Goal: Use online tool/utility: Utilize a website feature to perform a specific function

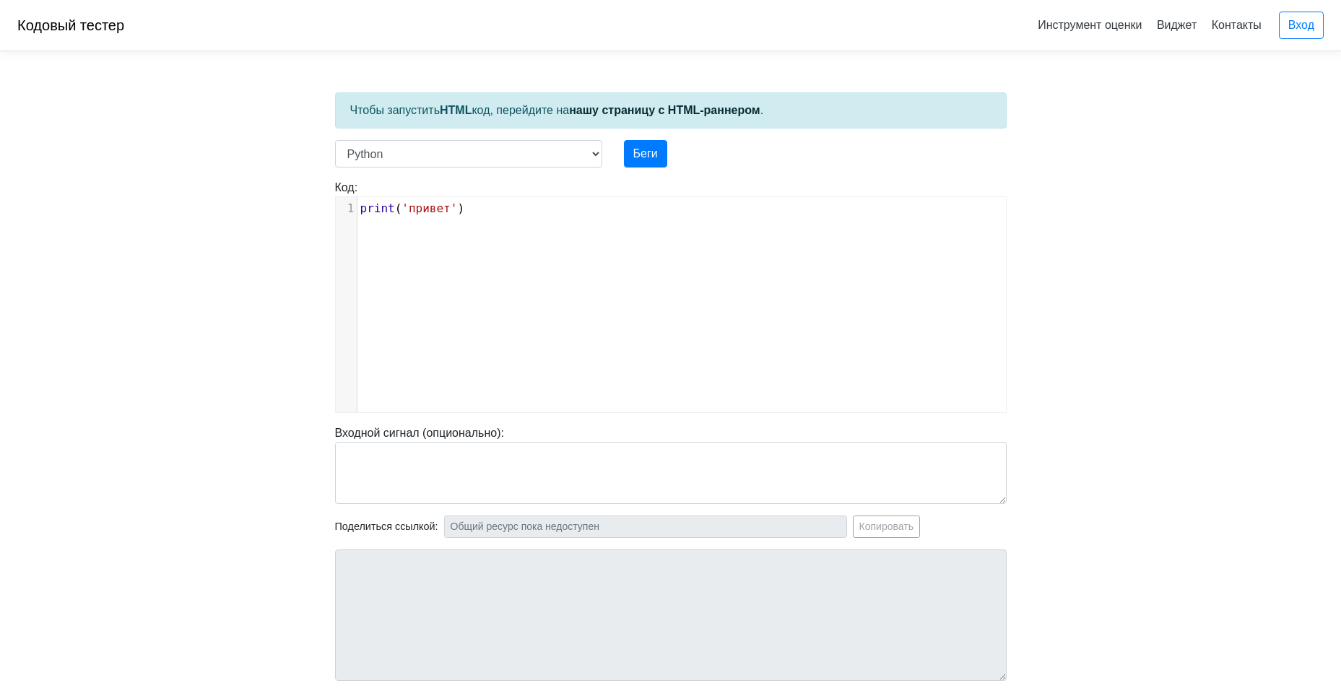
click at [708, 283] on div "хххххххххх 1 print ( 'привет' )" at bounding box center [682, 315] width 692 height 237
click at [1110, 229] on body "Кодовый тестер Инструмент оценки Виджет Контакты Вход Чтобы запустить HTML код,…" at bounding box center [670, 385] width 1341 height 770
click at [605, 352] on div "хххххххххх 1 print ( 'привет' )" at bounding box center [682, 315] width 692 height 237
drag, startPoint x: 408, startPoint y: 206, endPoint x: 447, endPoint y: 298, distance: 100.3
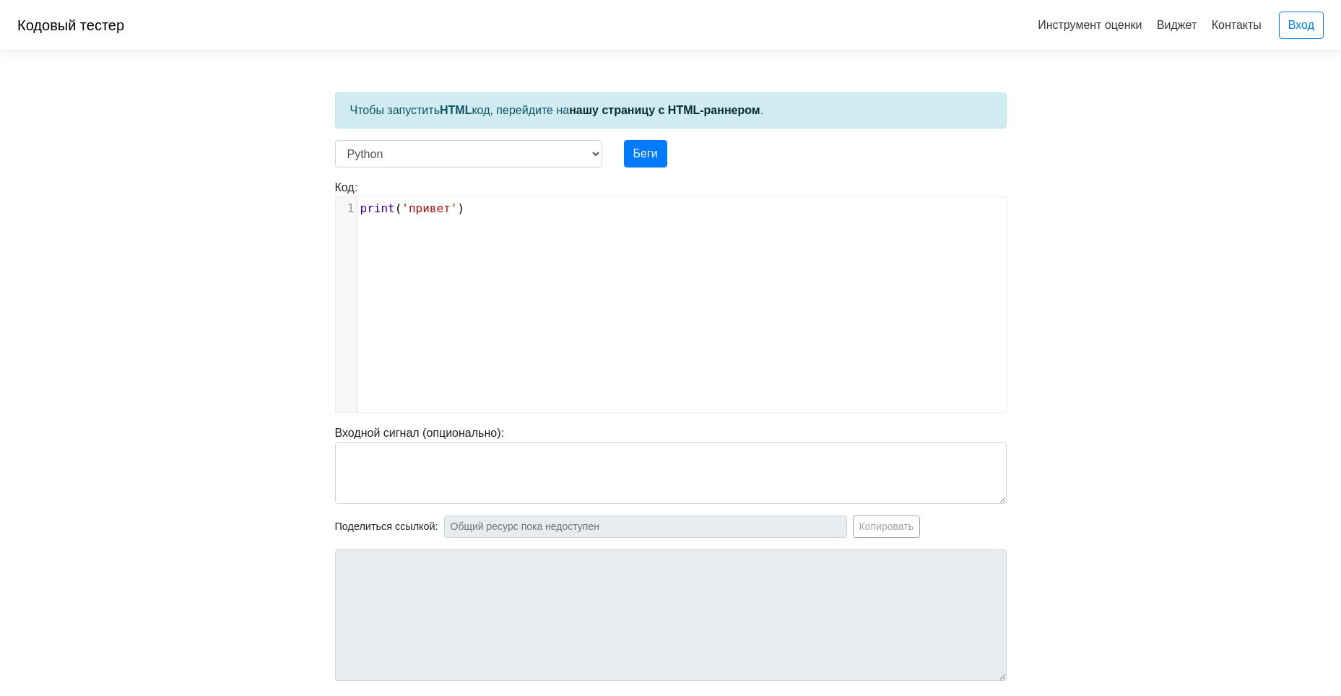
click at [409, 206] on ya-tr-span "'привет'" at bounding box center [429, 208] width 56 height 14
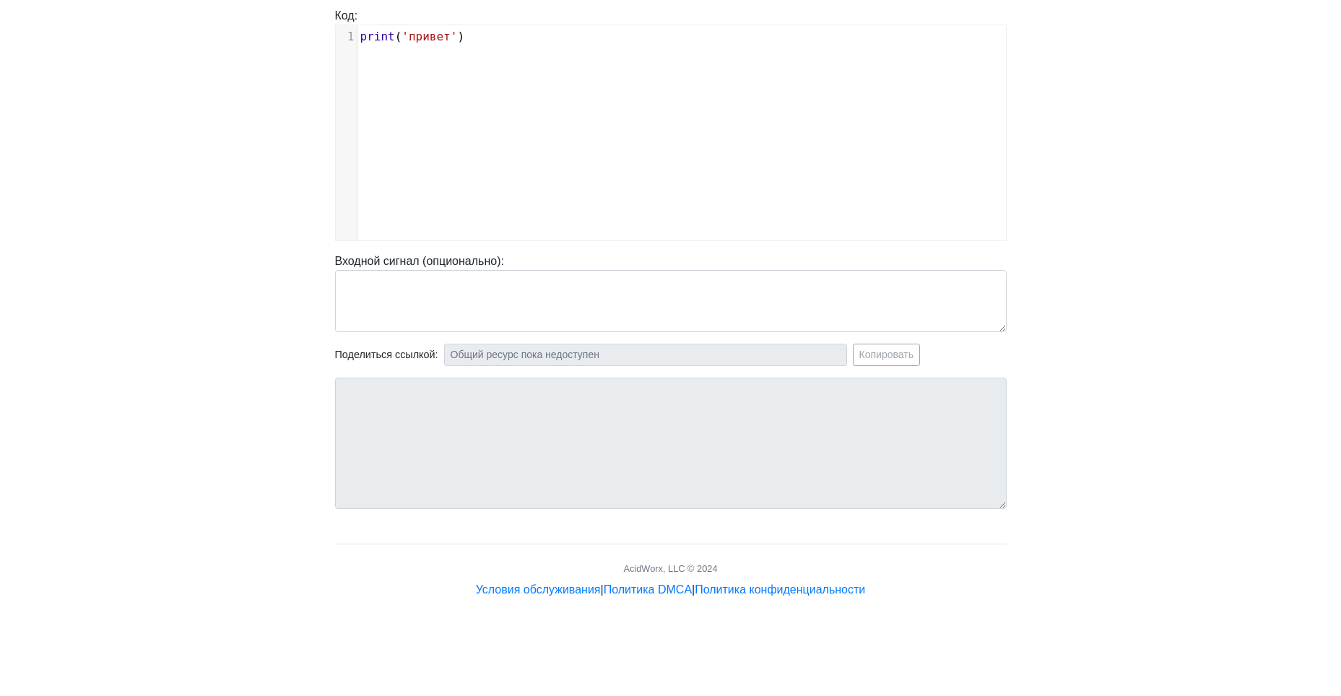
scroll to position [192, 0]
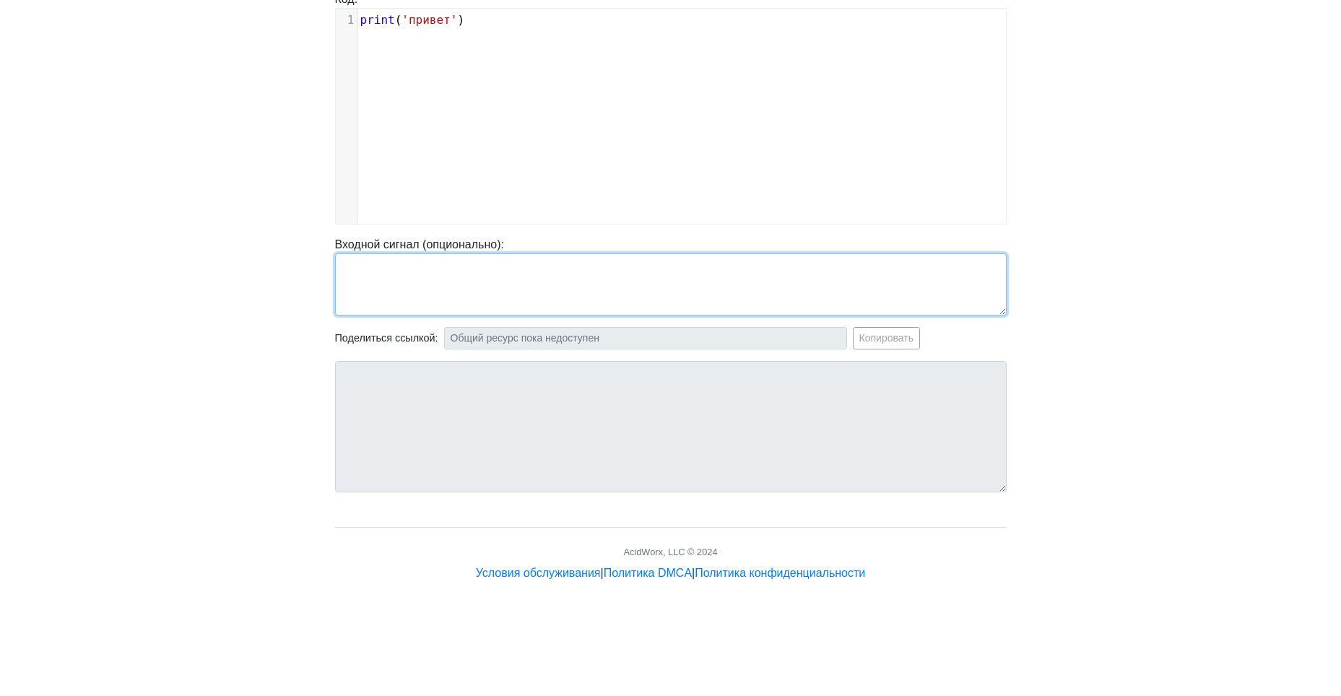
click at [427, 279] on textarea at bounding box center [670, 284] width 671 height 62
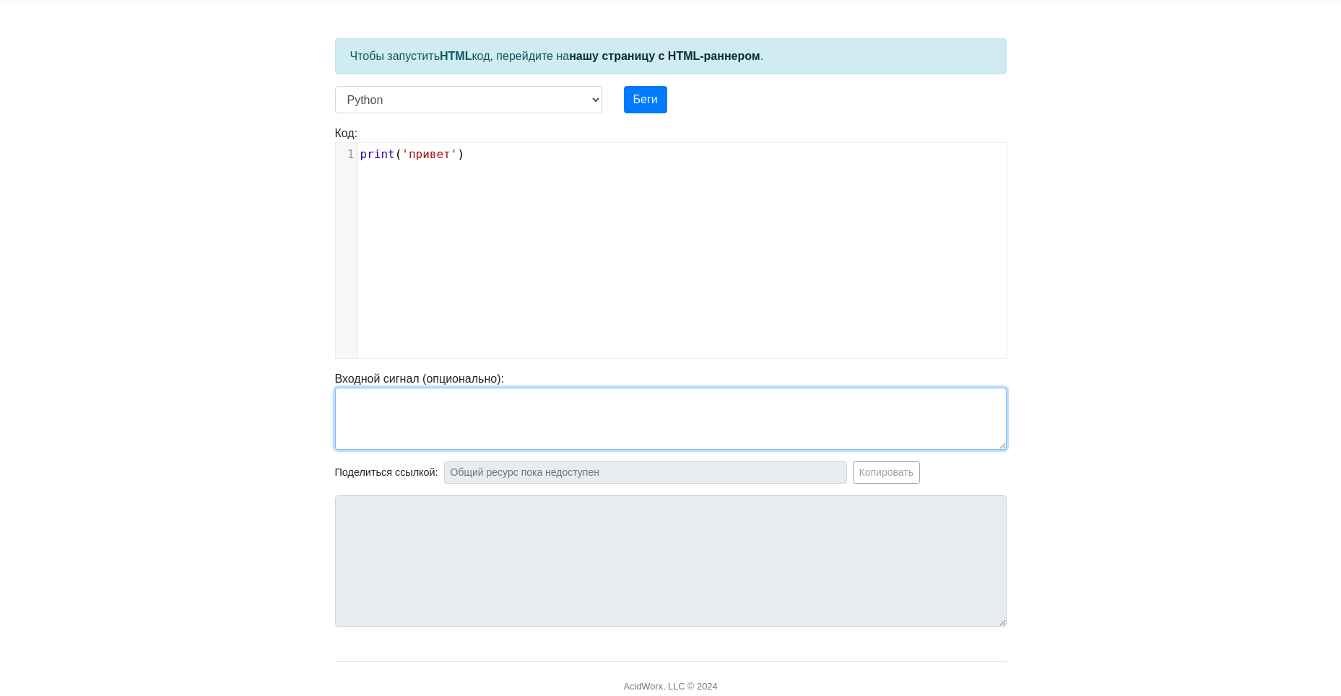
scroll to position [48, 0]
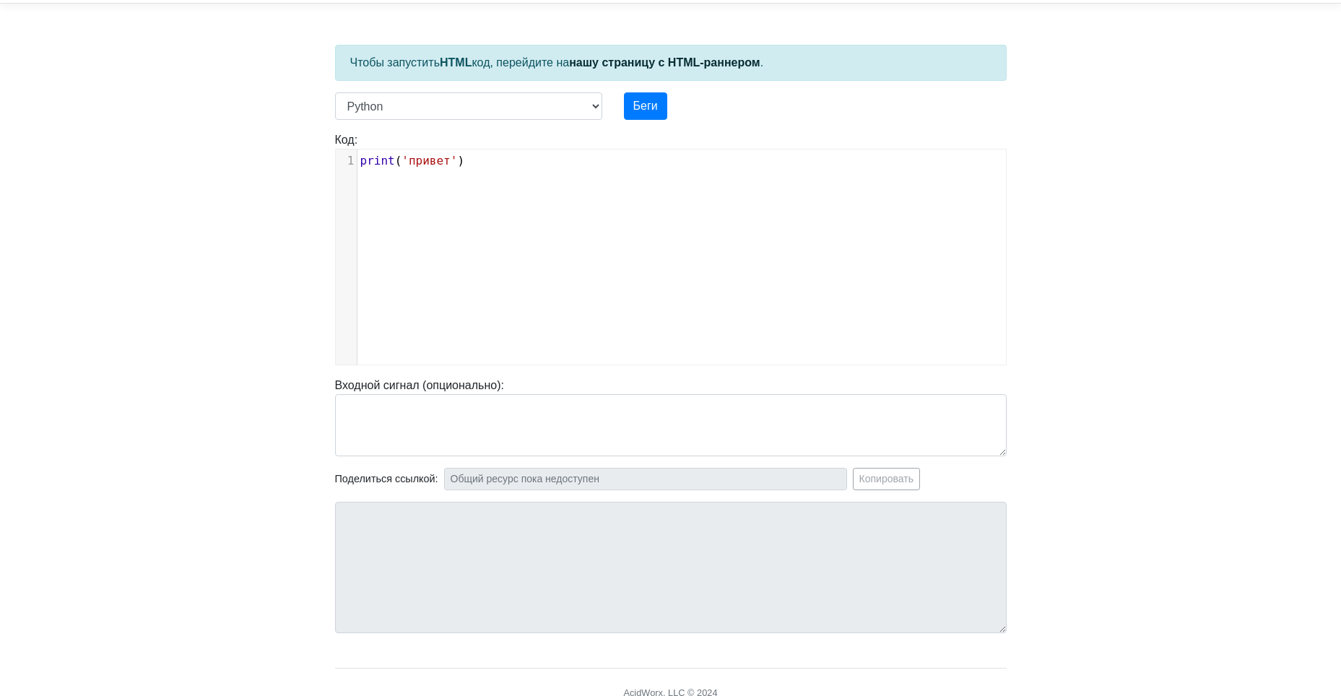
click at [396, 143] on div "Код: print('hello') хххххххххх 1 print ( 'привет' )" at bounding box center [670, 248] width 693 height 234
click at [384, 168] on pre "print ( 'привет' )" at bounding box center [686, 160] width 659 height 17
click at [384, 162] on ya-tr-span "print" at bounding box center [377, 161] width 35 height 14
type textarea "print('hello')"
click at [555, 67] on ya-tr-span "код, перейдите на" at bounding box center [519, 62] width 97 height 12
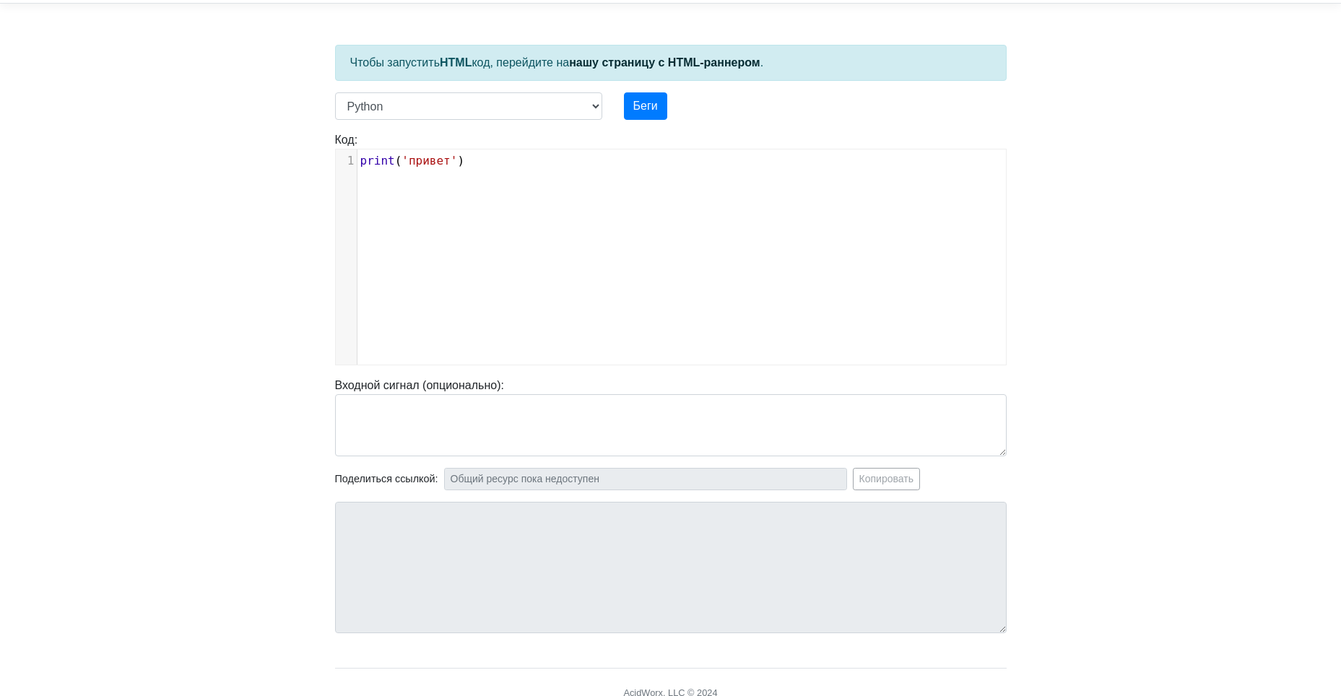
scroll to position [0, 0]
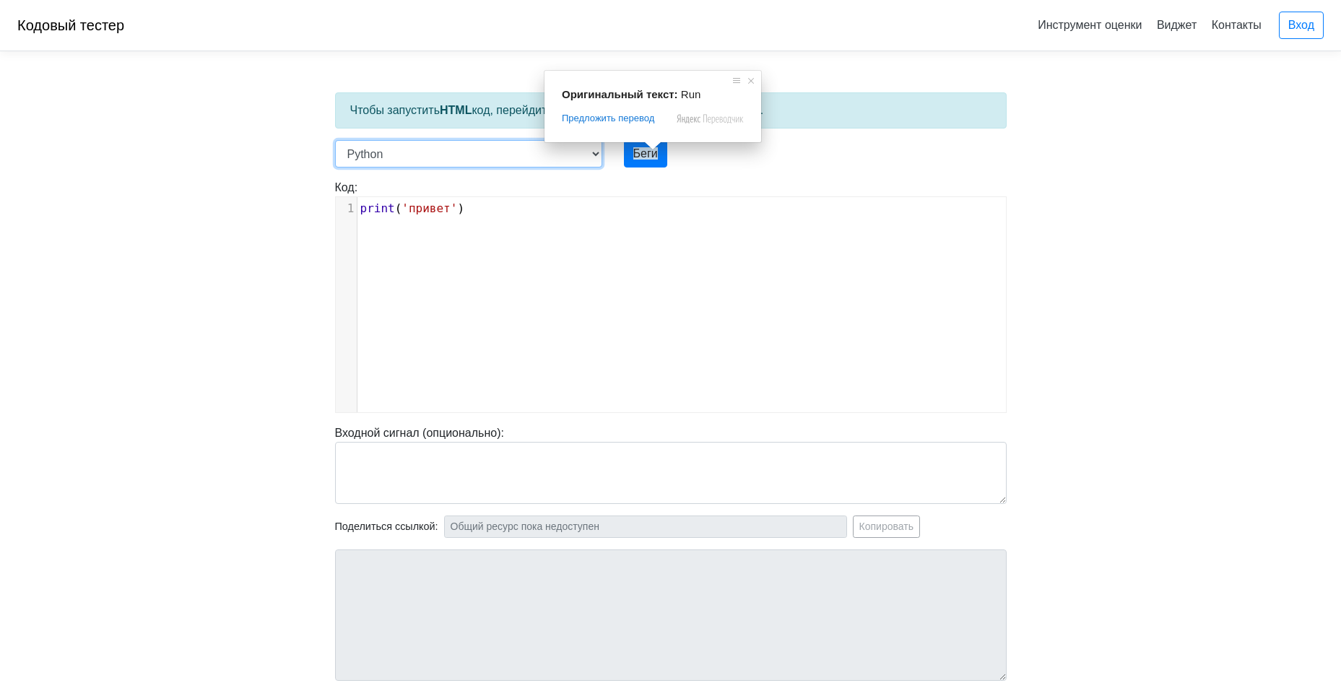
click at [528, 149] on select "C C++ Go Java Javascript Python Ruby" at bounding box center [468, 153] width 267 height 27
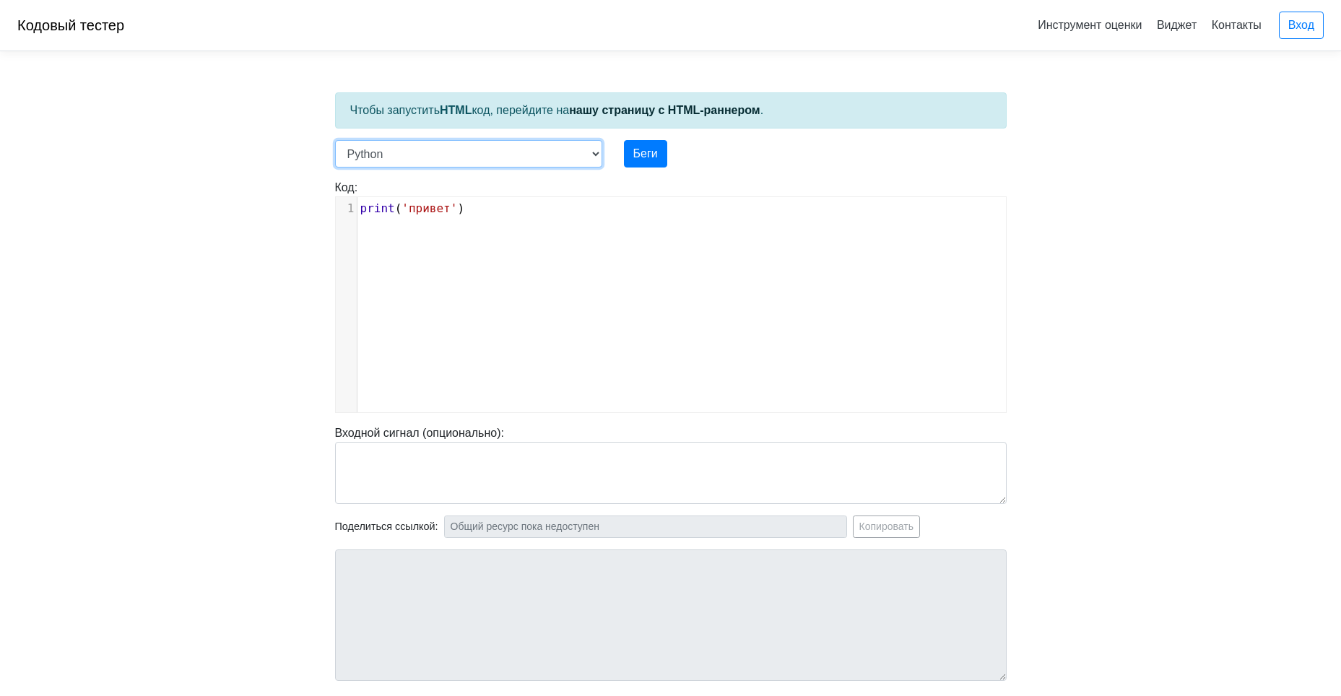
click at [528, 149] on select "C C++ Go Java Javascript Python Ruby" at bounding box center [468, 153] width 267 height 27
click at [678, 149] on div "Беги" at bounding box center [699, 153] width 173 height 27
click at [653, 154] on ya-tr-span "Беги" at bounding box center [645, 153] width 25 height 12
click at [485, 428] on ya-tr-span "Входной сигнал (опционально):" at bounding box center [419, 433] width 169 height 12
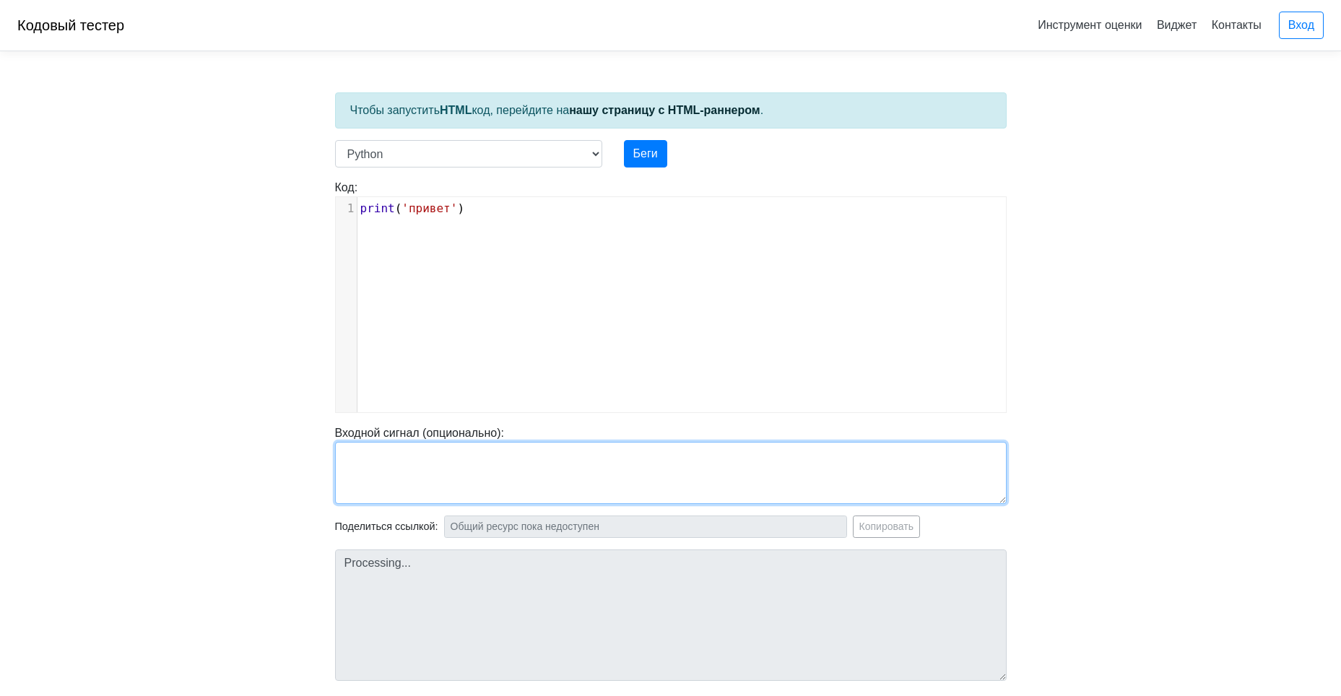
click at [476, 468] on textarea at bounding box center [670, 473] width 671 height 62
paste textarea "<!doctype html> <html lang="ru"> <head> <meta charset="utf-8" /> <meta name="vi…"
type textarea "<!doctype html> <html lang="ru"> <head> <meta charset="utf-8" /> <meta name="vi…"
type input "https://codetester.io/runner?s=GJXedpdqlR"
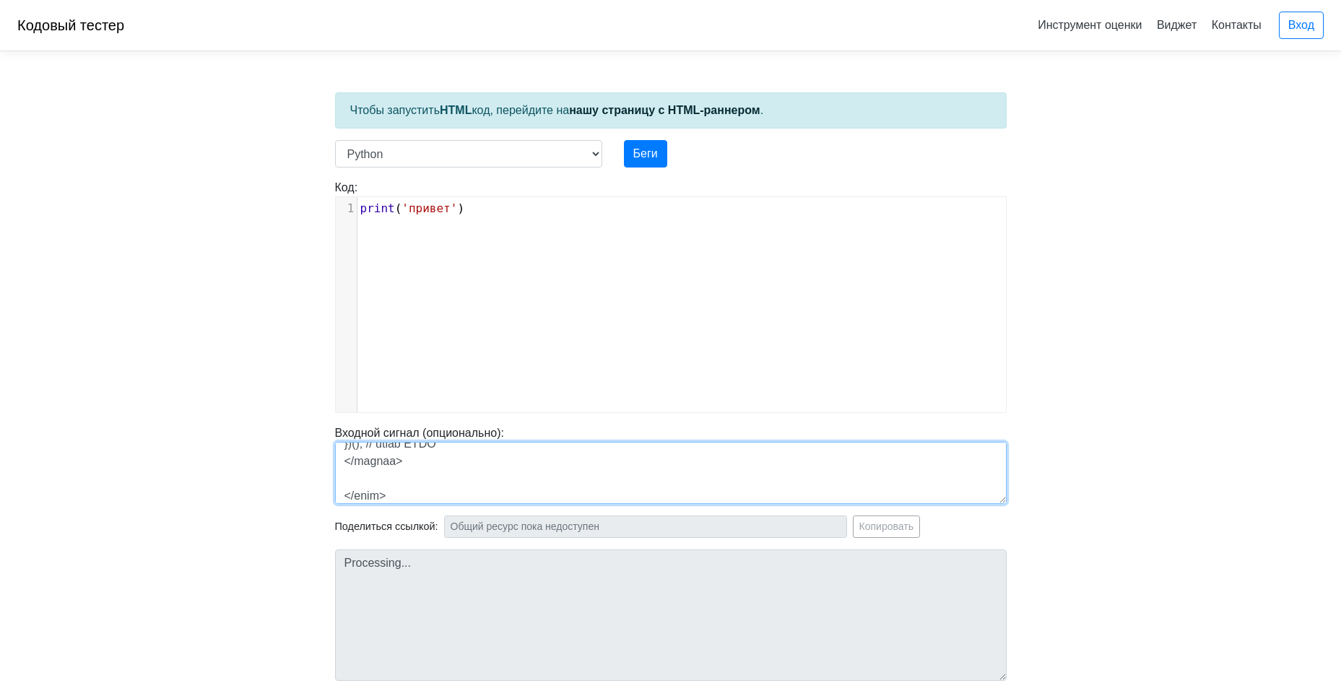
type textarea "Stdout: hello"
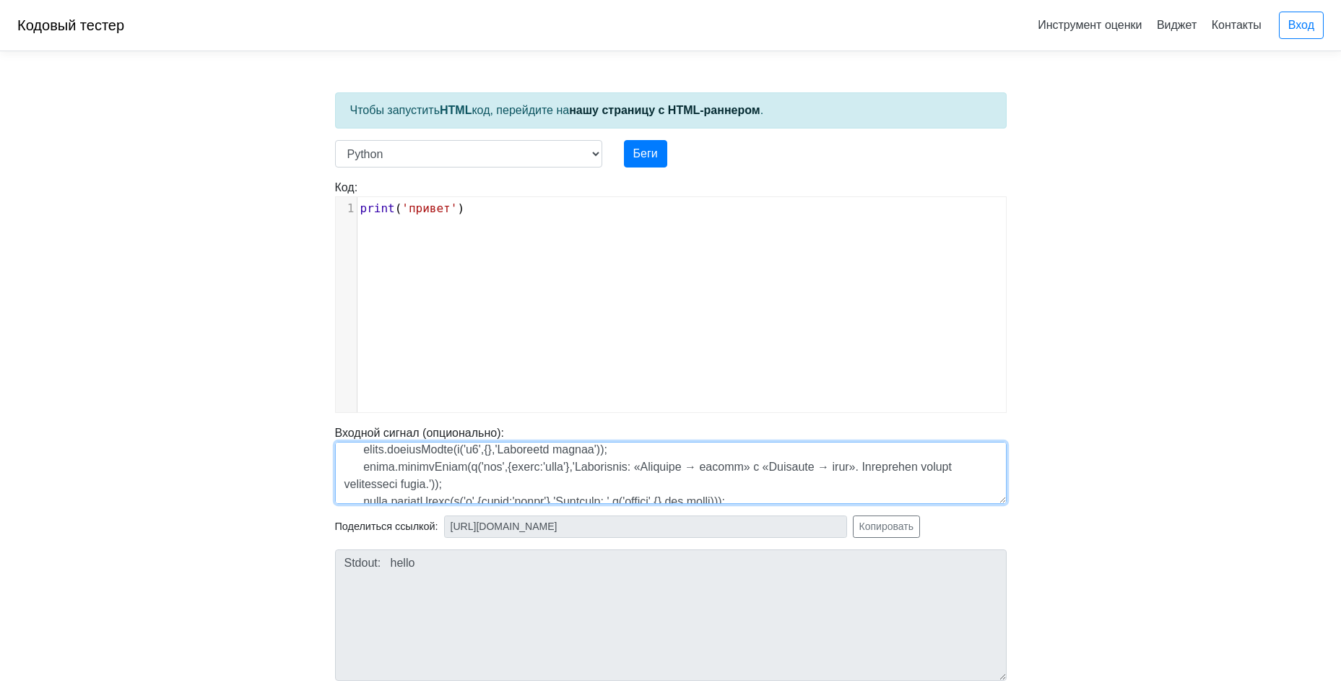
scroll to position [17495, 0]
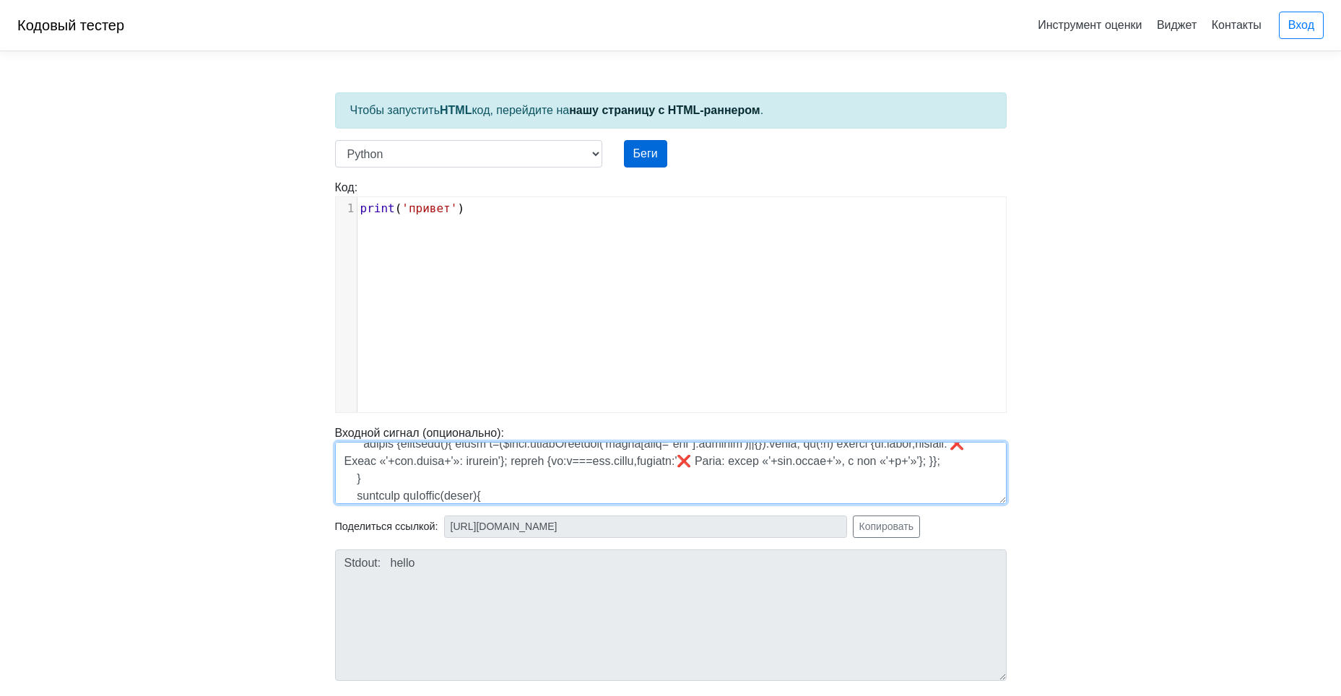
type textarea "<!doctype html> <html lang="ru"> <head> <meta charset="utf-8" /> <meta name="vi…"
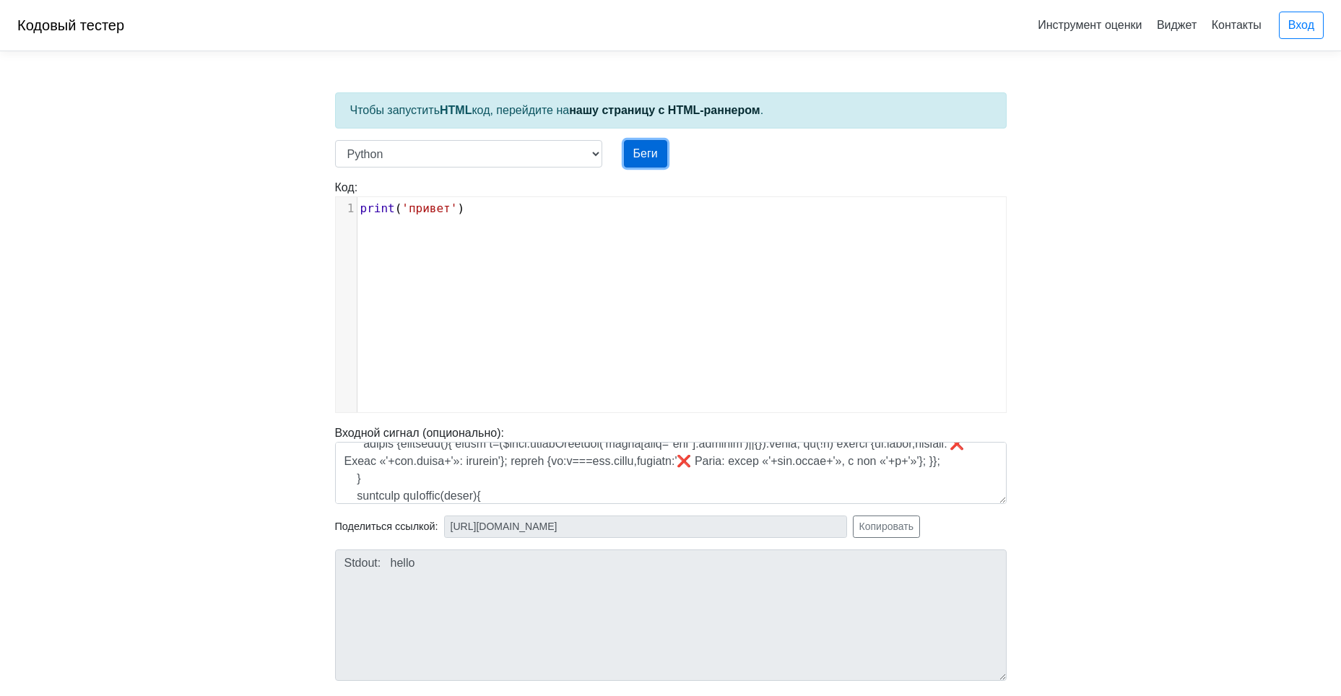
click at [647, 152] on ya-tr-span "Беги" at bounding box center [645, 153] width 25 height 12
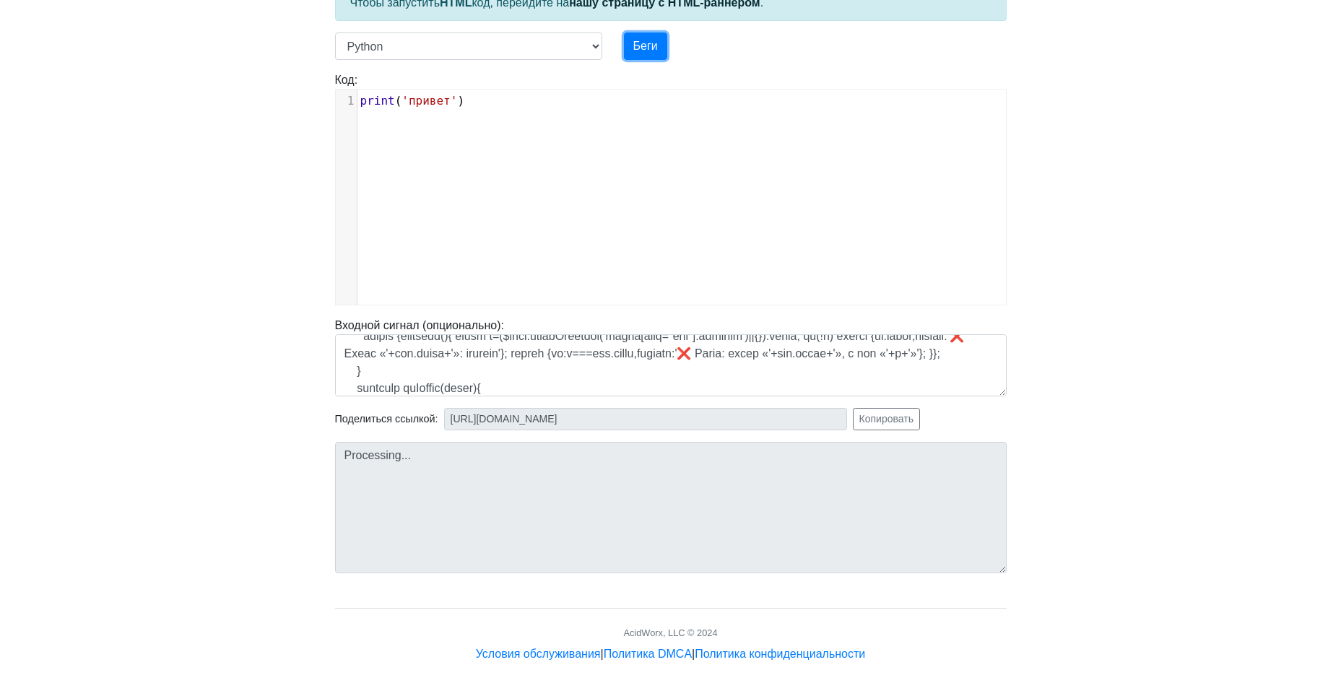
scroll to position [109, 0]
type input "[URL][DOMAIN_NAME]"
type textarea "Stdout: hello"
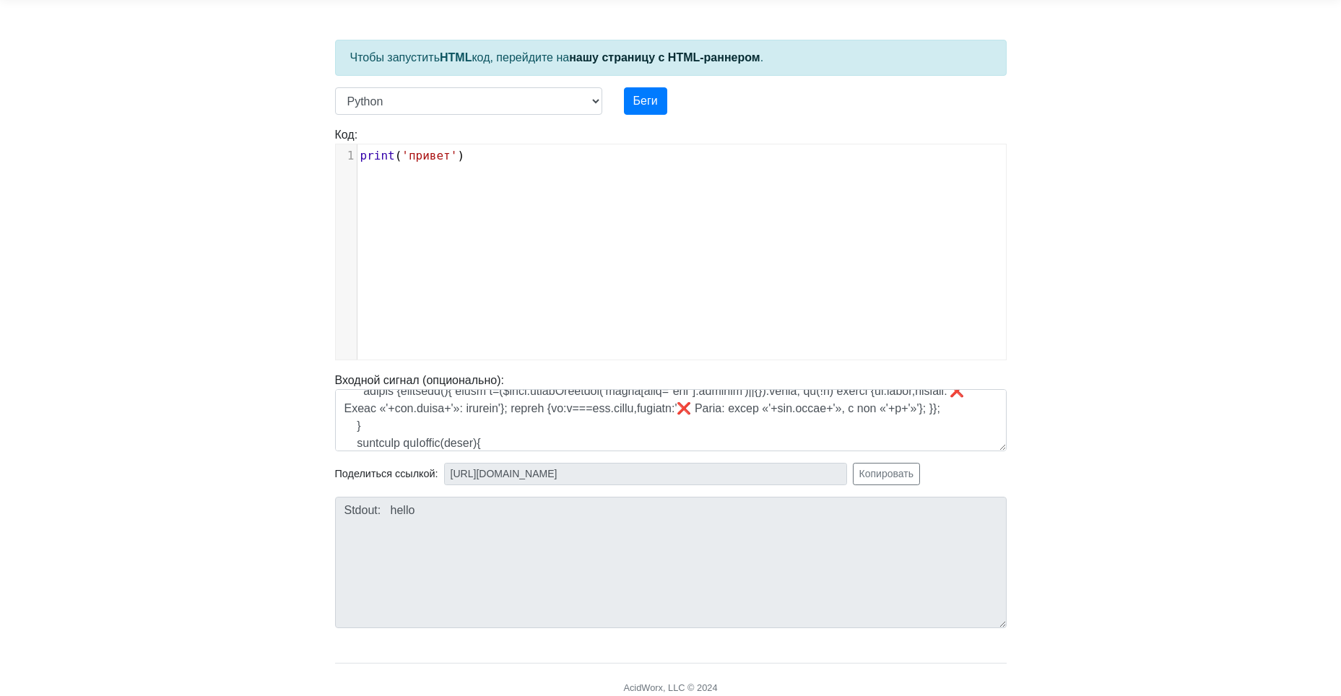
scroll to position [0, 0]
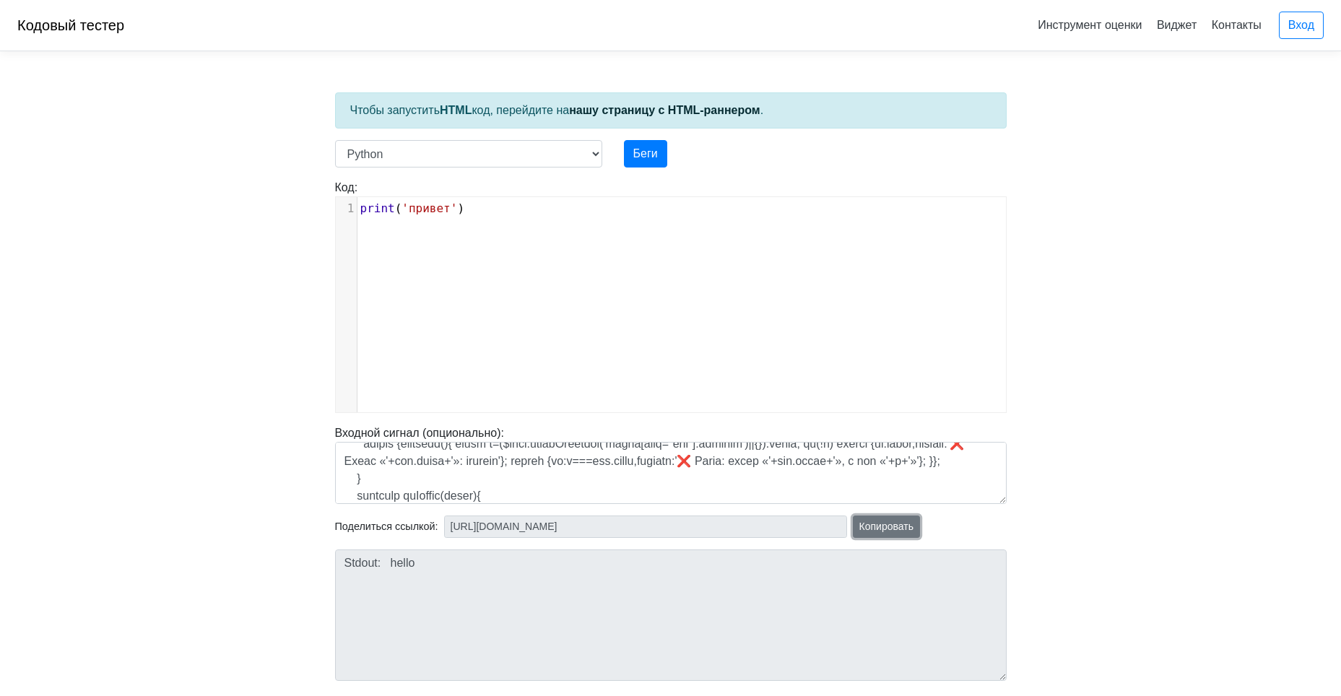
click at [886, 535] on button "Копировать" at bounding box center [886, 527] width 67 height 22
click at [569, 108] on ya-tr-span "код, перейдите на" at bounding box center [519, 110] width 97 height 12
click at [596, 108] on ya-tr-span "нашу страницу с HTML-раннером" at bounding box center [664, 110] width 191 height 12
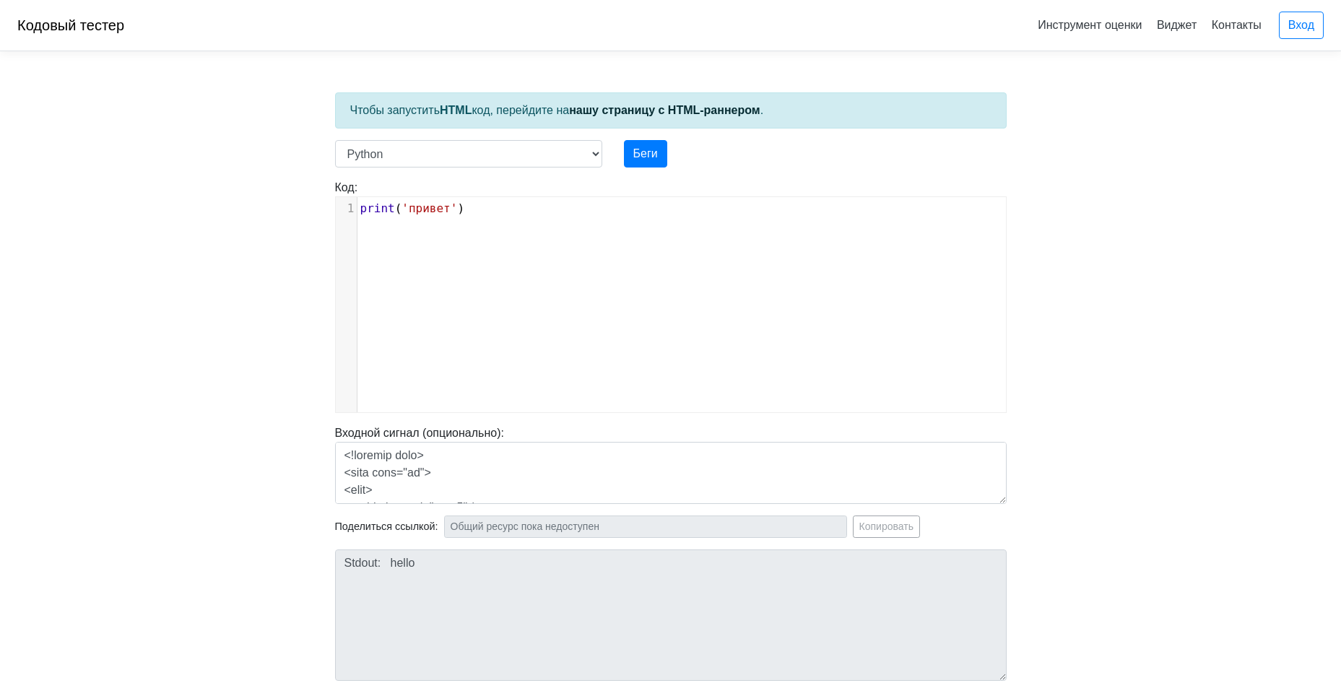
click at [403, 318] on div "хххххххххх 1 print ( 'привет' )" at bounding box center [682, 315] width 692 height 237
click at [561, 144] on select "C C++ Go Java Javascript Python Ruby" at bounding box center [468, 153] width 267 height 27
click at [687, 536] on input "text" at bounding box center [645, 527] width 403 height 22
click at [695, 526] on input "text" at bounding box center [645, 527] width 403 height 22
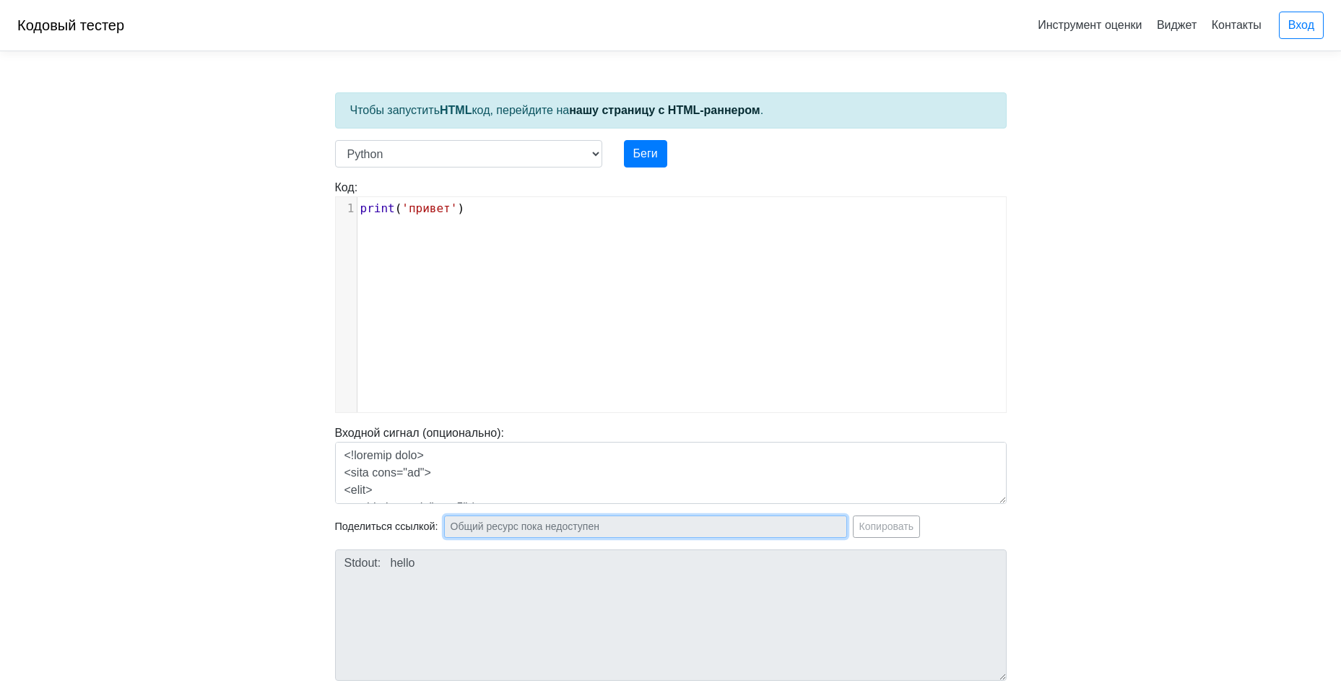
click at [695, 526] on input "text" at bounding box center [645, 527] width 403 height 22
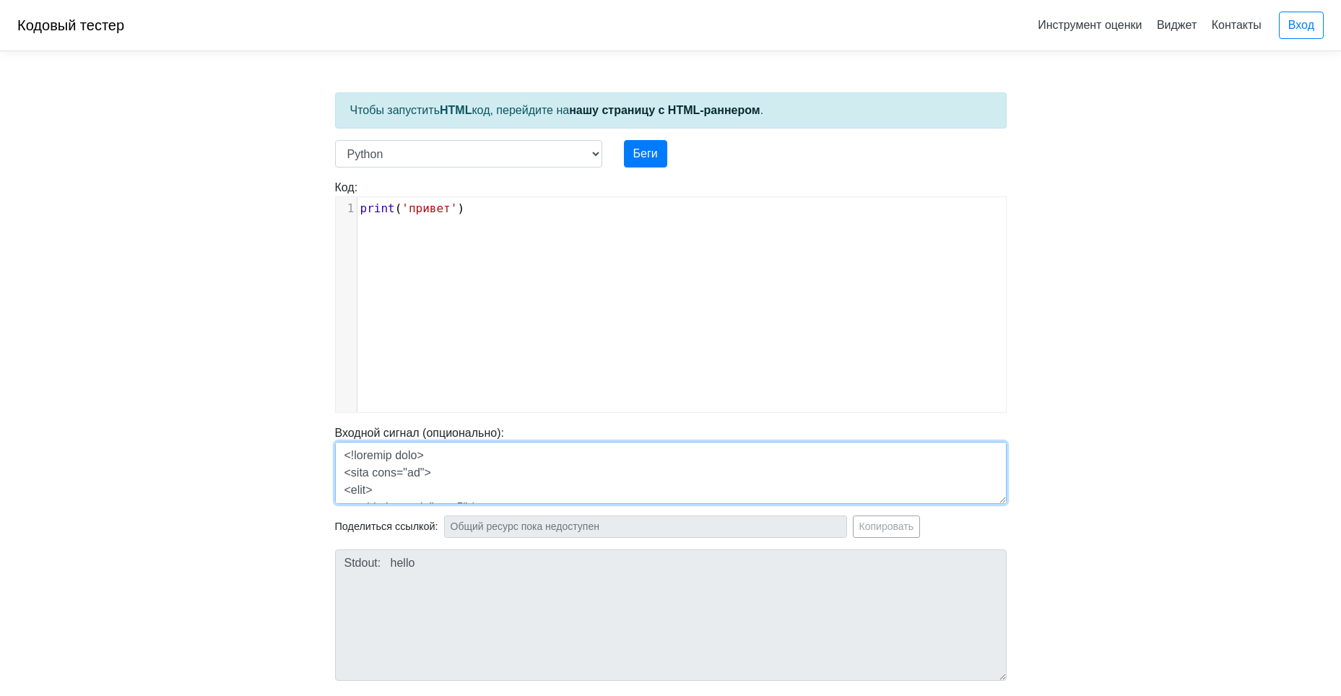
click at [702, 482] on textarea at bounding box center [670, 473] width 671 height 62
click at [876, 469] on textarea at bounding box center [670, 473] width 671 height 62
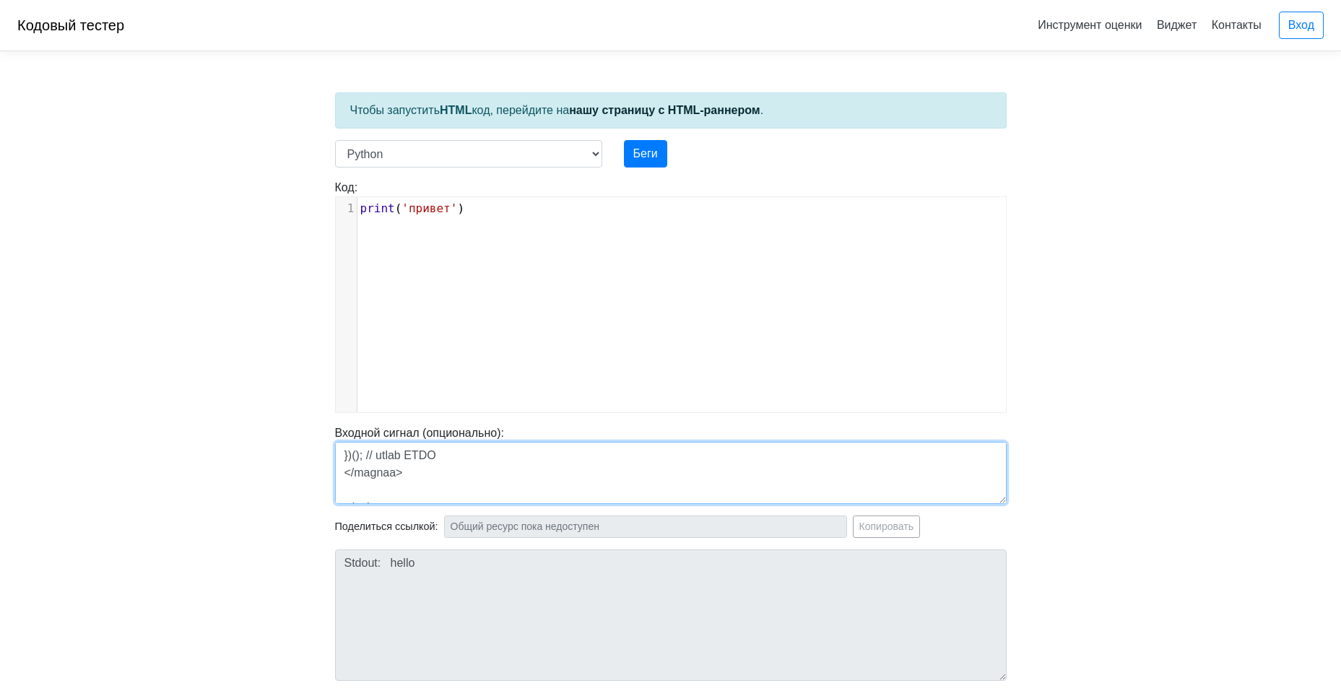
scroll to position [0, 0]
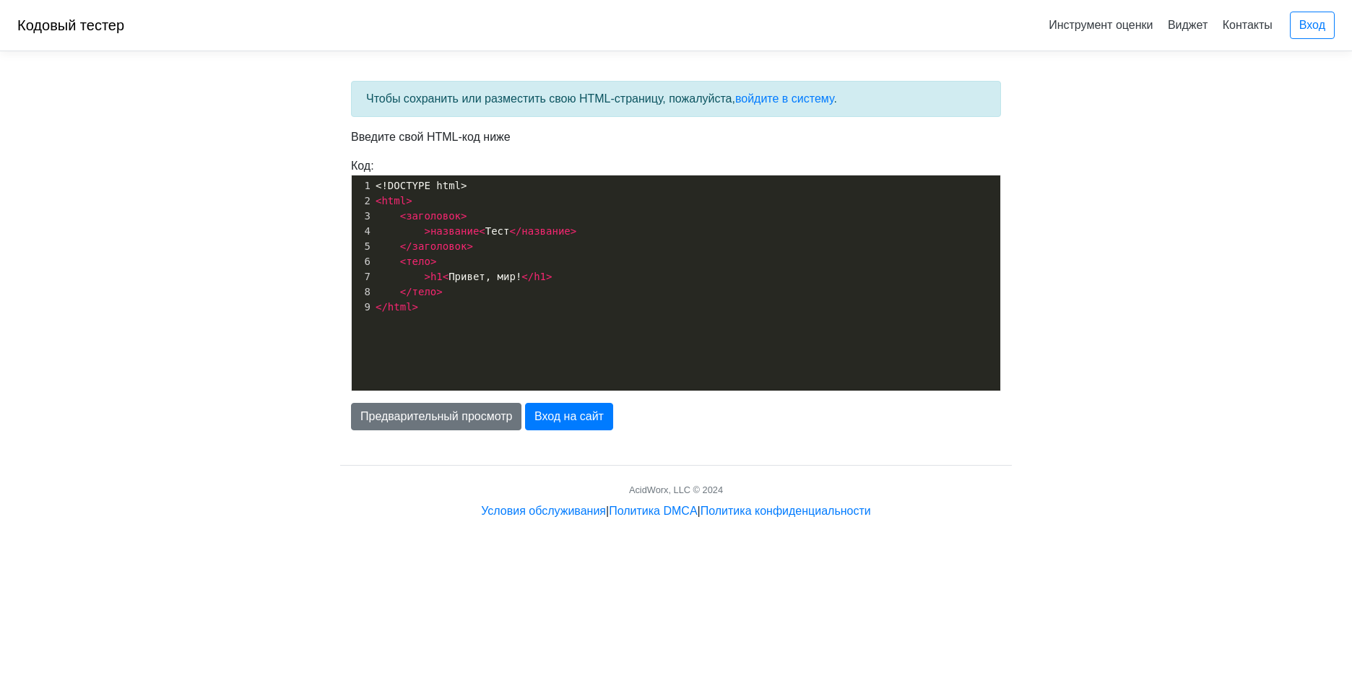
scroll to position [5, 0]
click at [519, 243] on pre "</ заголовок >" at bounding box center [692, 246] width 638 height 15
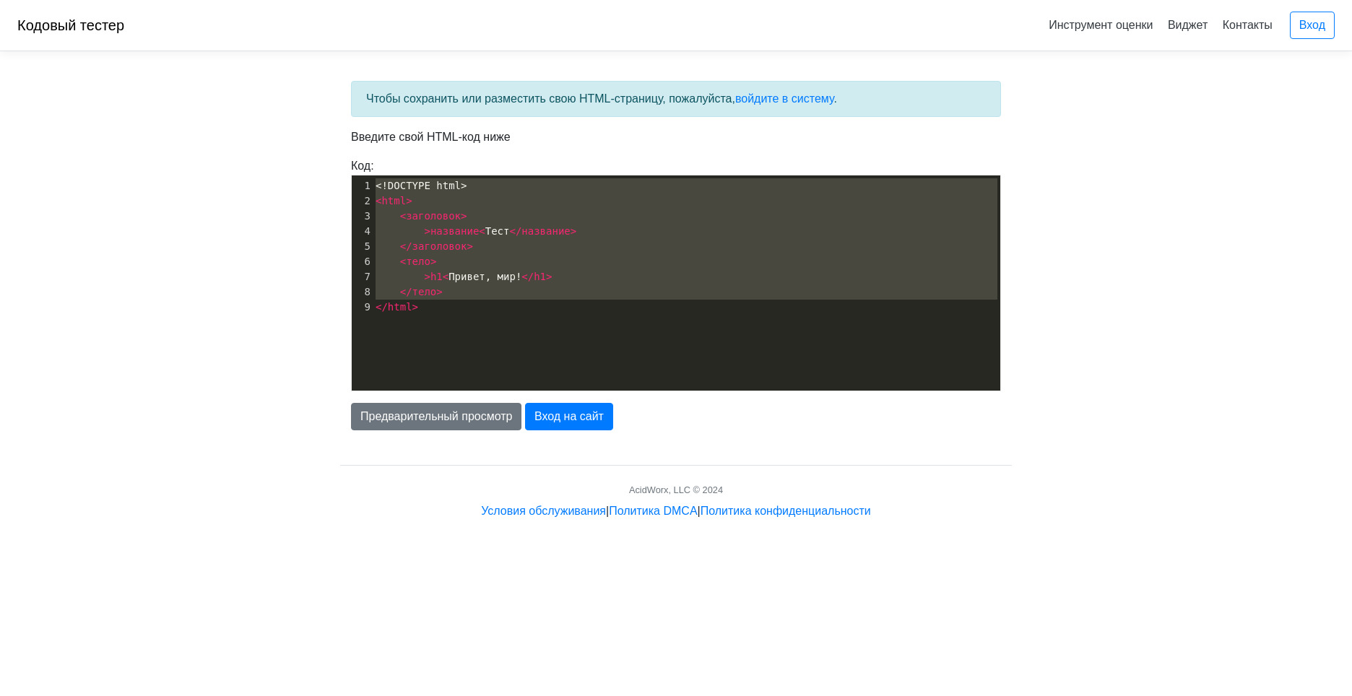
paste textarea "[URL][DOMAIN_NAME]"
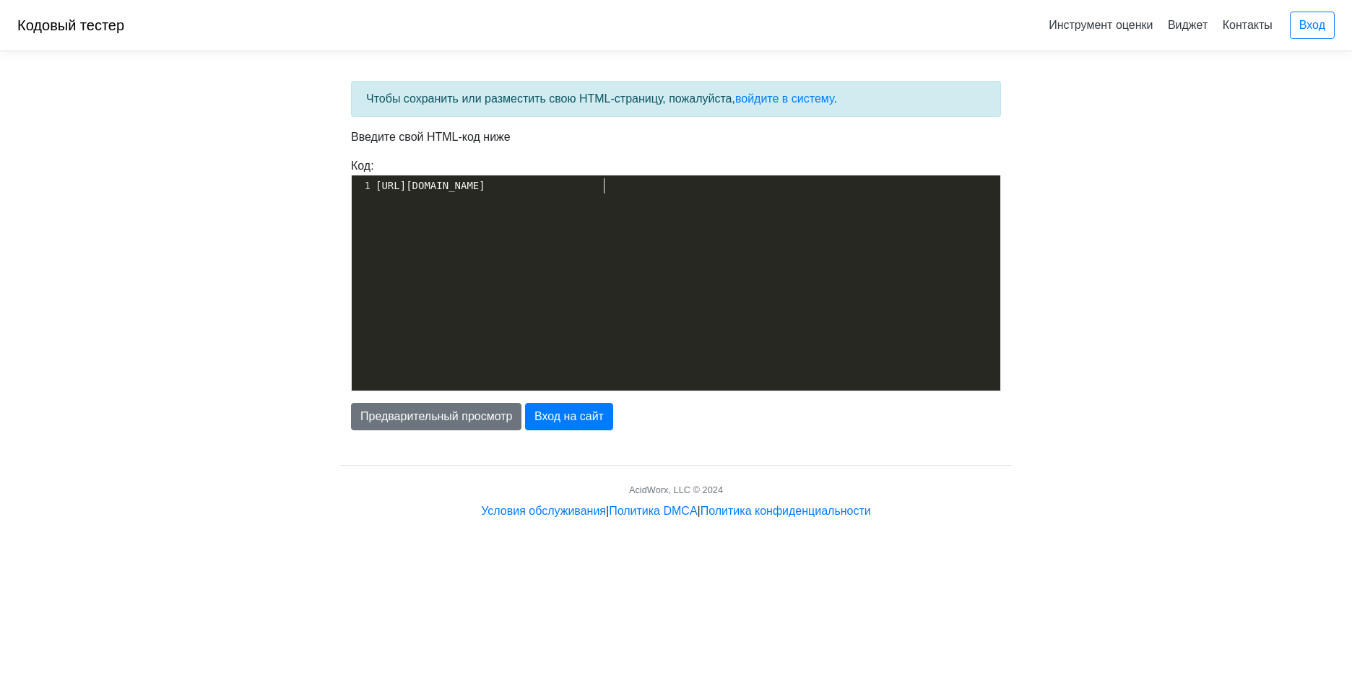
type textarea "[URL][DOMAIN_NAME]"
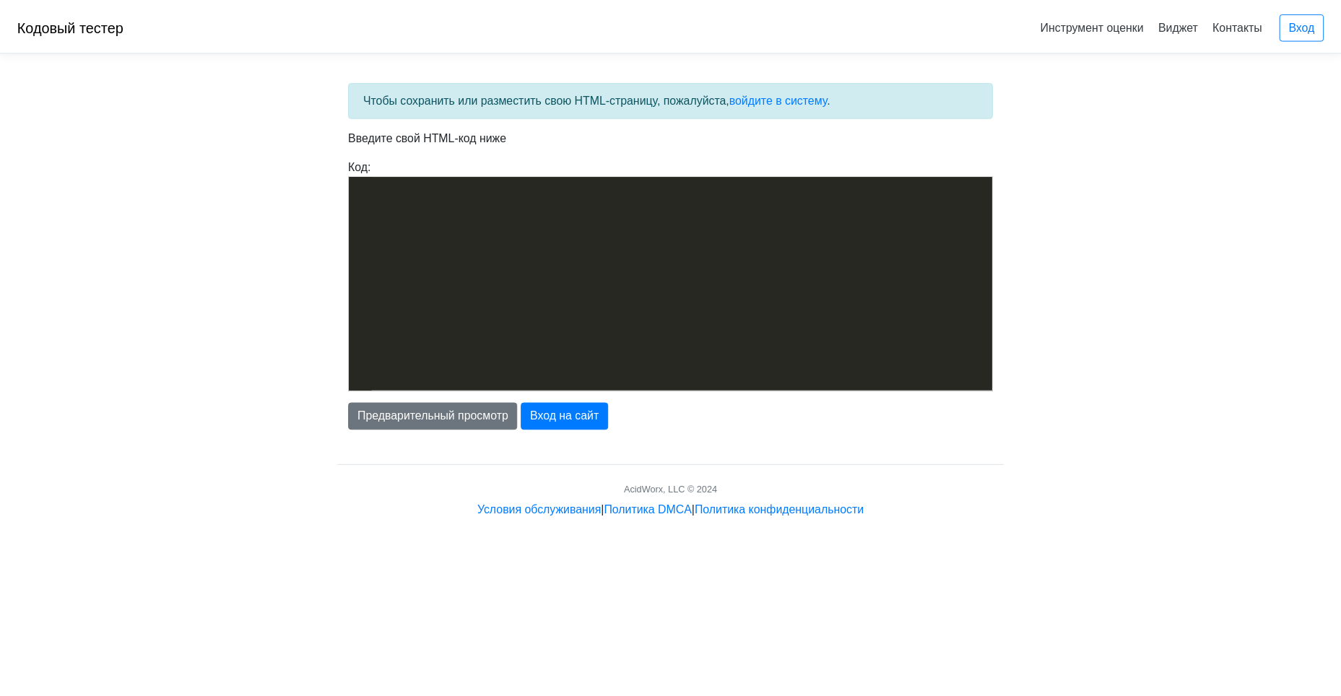
scroll to position [14123, 0]
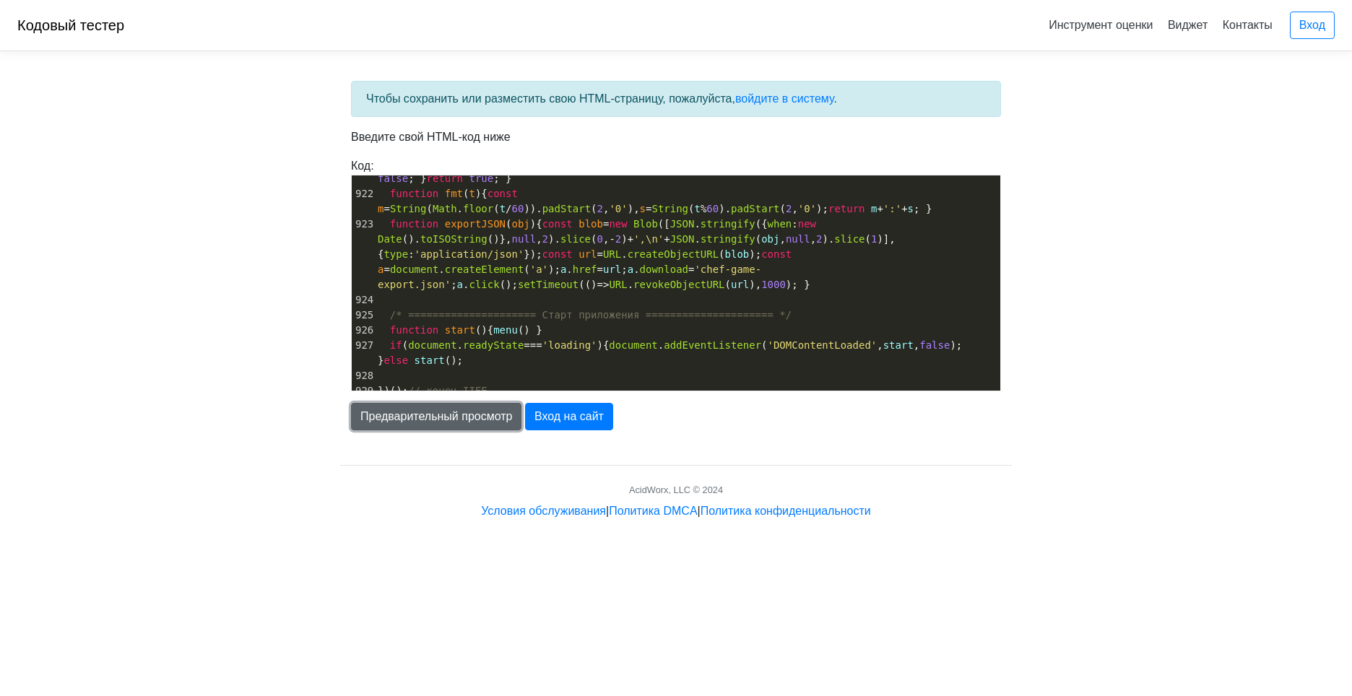
click at [440, 419] on ya-tr-span "Предварительный просмотр" at bounding box center [436, 416] width 152 height 12
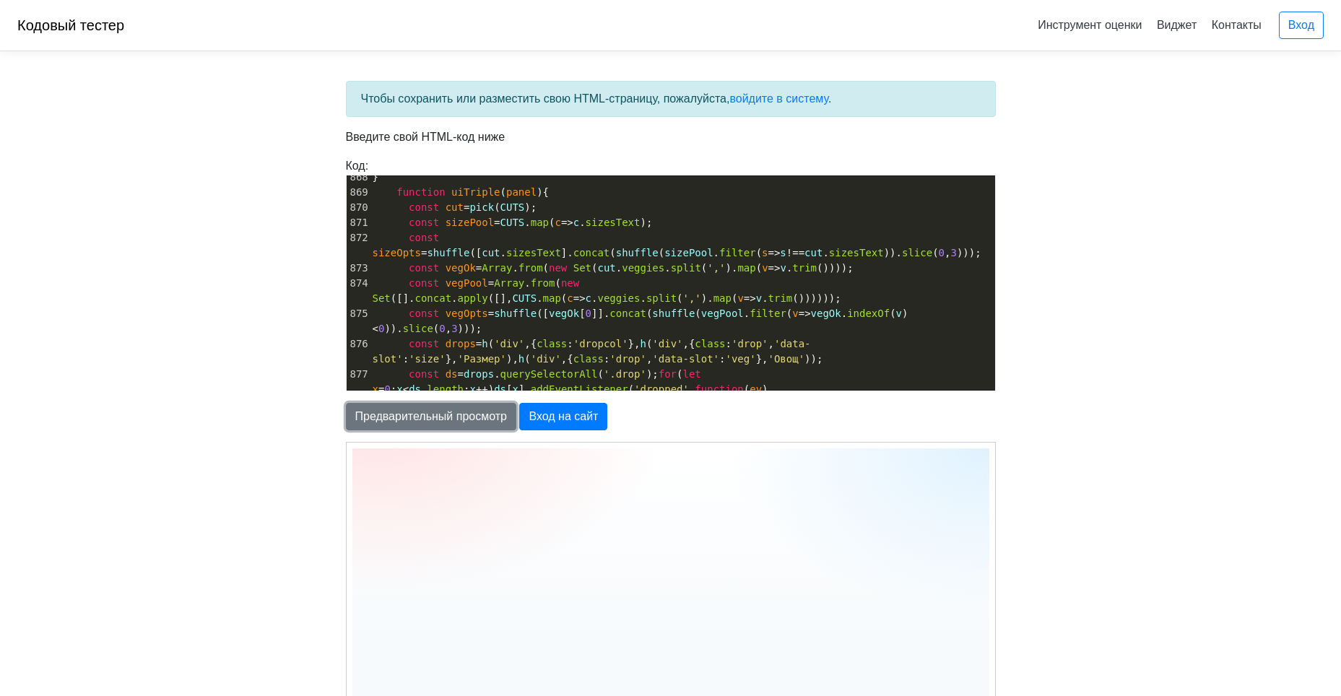
scroll to position [13024, 0]
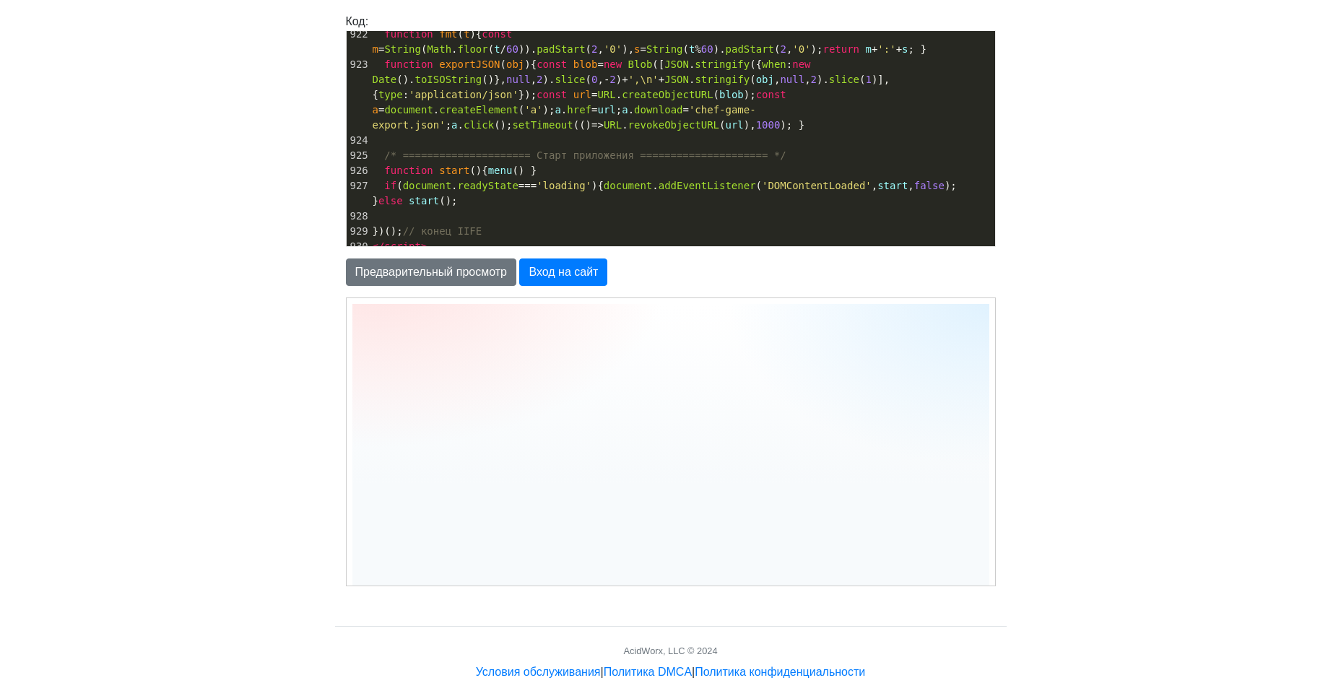
click at [620, 284] on pre "</ html >" at bounding box center [682, 291] width 625 height 15
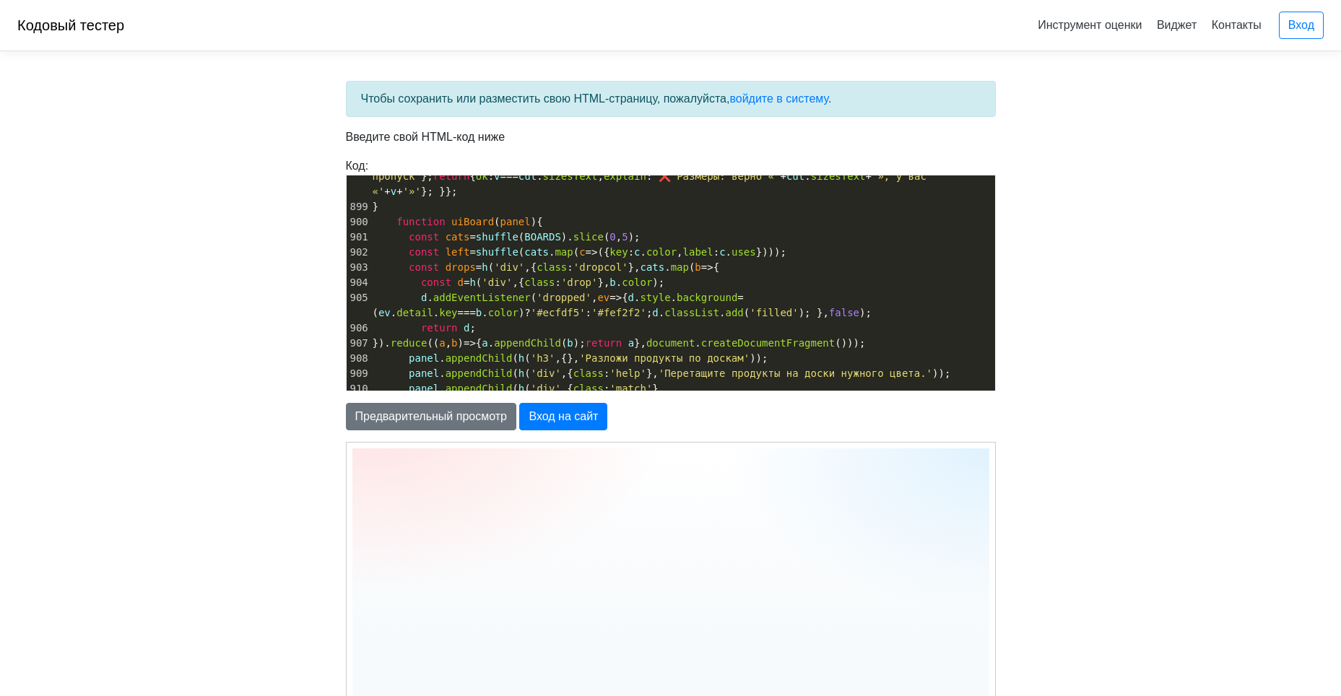
scroll to position [13858, 0]
